Goal: Find specific page/section: Find specific page/section

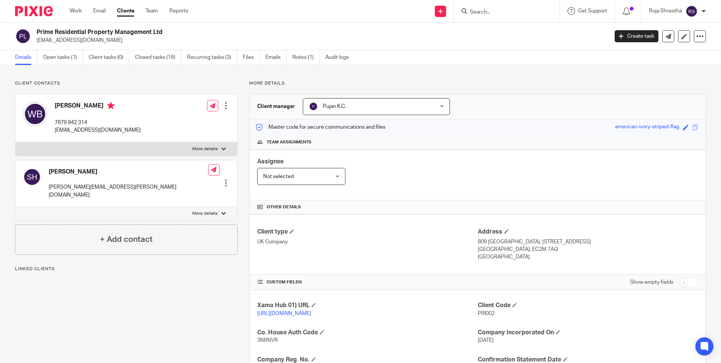
scroll to position [178, 0]
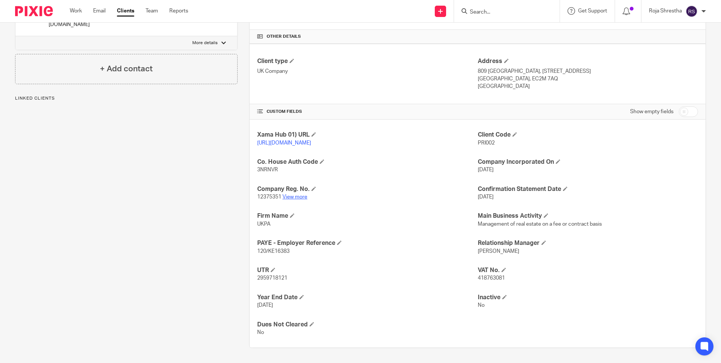
click at [298, 195] on link "View more" at bounding box center [294, 196] width 25 height 5
click at [482, 10] on input "Search" at bounding box center [503, 12] width 68 height 7
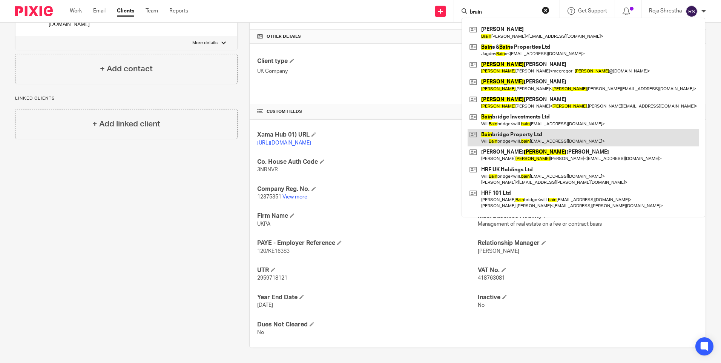
type input "brain"
click at [513, 133] on link at bounding box center [584, 137] width 232 height 17
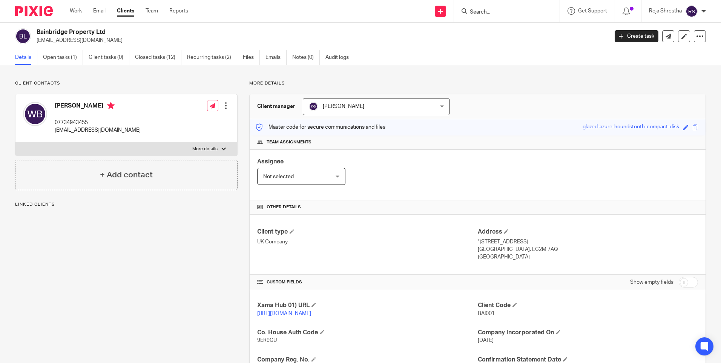
click at [514, 7] on form at bounding box center [509, 10] width 80 height 9
click at [516, 9] on input "Search" at bounding box center [503, 12] width 68 height 7
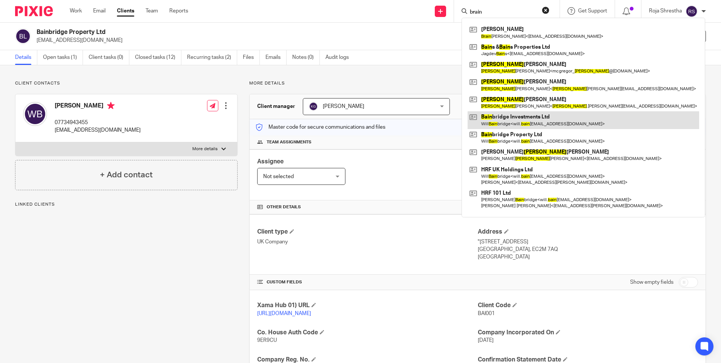
type input "brain"
click at [531, 122] on link at bounding box center [584, 119] width 232 height 17
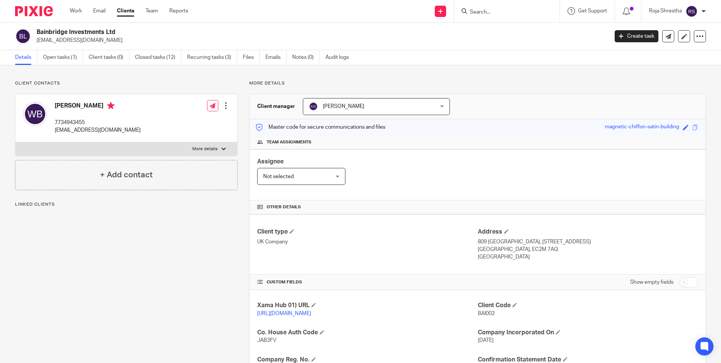
scroll to position [159, 0]
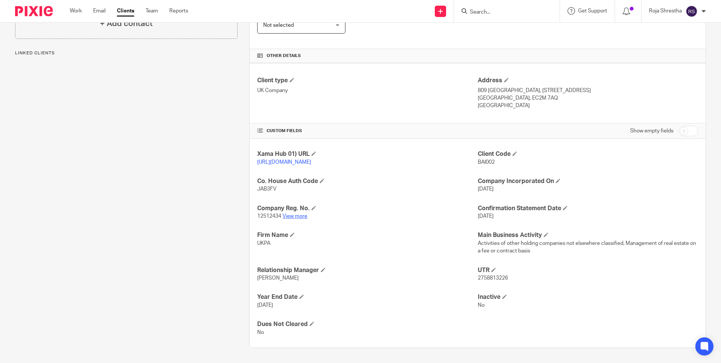
click at [294, 215] on link "View more" at bounding box center [294, 215] width 25 height 5
